Goal: Transaction & Acquisition: Purchase product/service

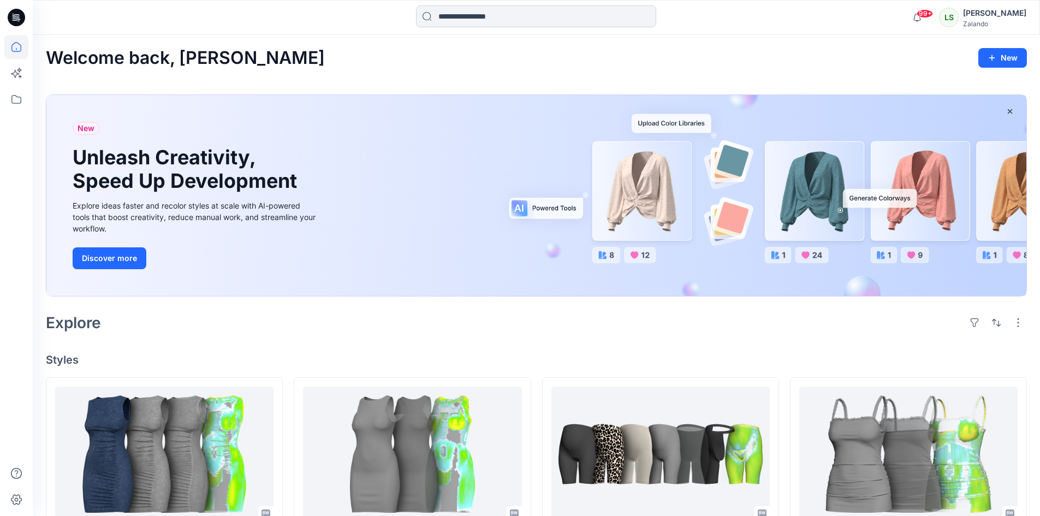
click at [477, 24] on input at bounding box center [536, 16] width 240 height 22
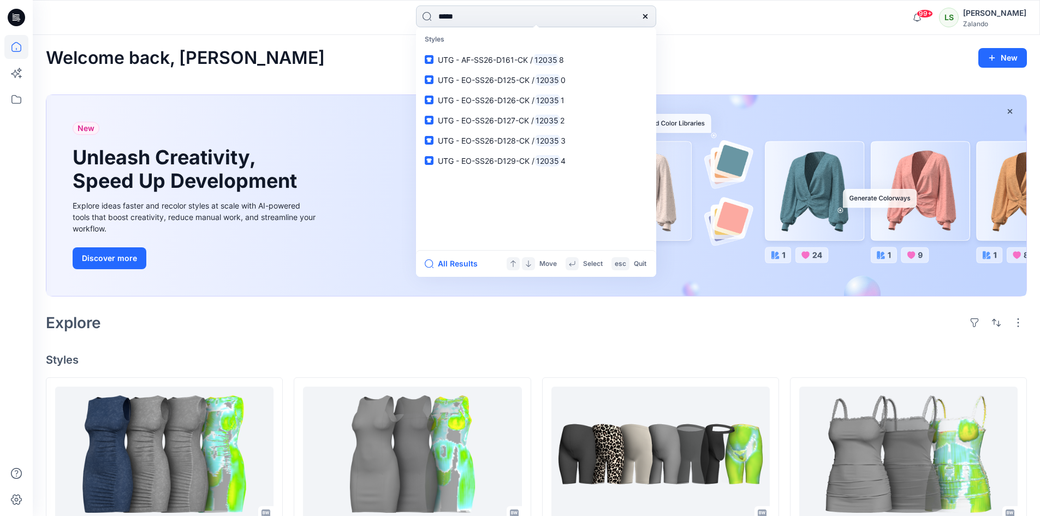
type input "******"
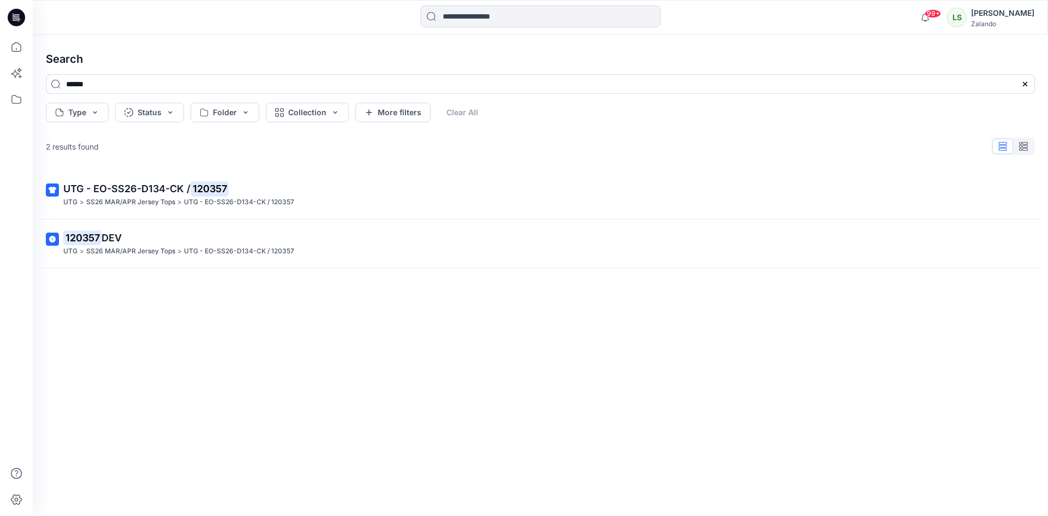
click at [387, 182] on p "UTG - EO-SS26-D134-CK / 120357" at bounding box center [539, 188] width 952 height 15
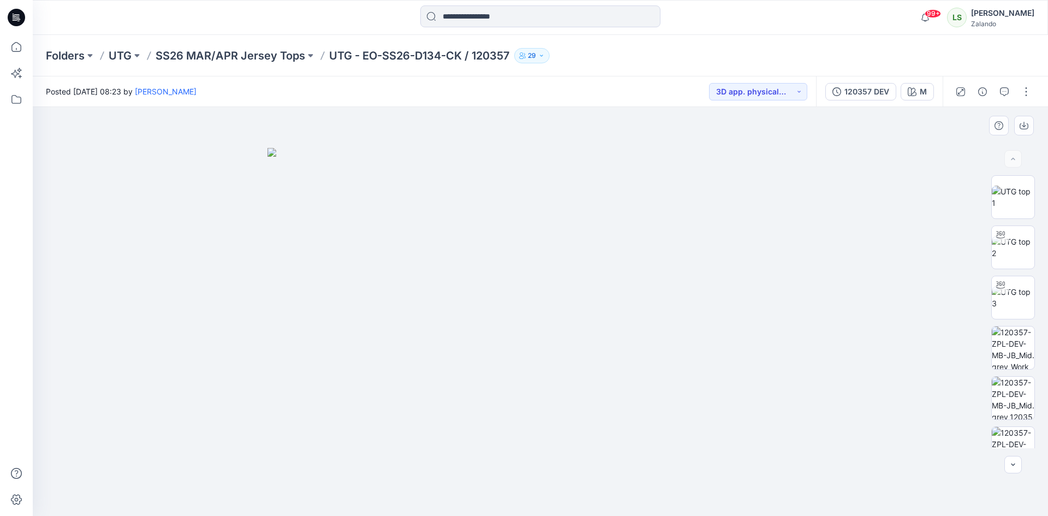
click at [338, 253] on img at bounding box center [541, 332] width 546 height 369
click at [1004, 254] on img at bounding box center [1013, 247] width 43 height 23
drag, startPoint x: 590, startPoint y: 341, endPoint x: 575, endPoint y: 345, distance: 15.2
click at [575, 345] on img at bounding box center [525, 149] width 1065 height 733
